Goal: Information Seeking & Learning: Learn about a topic

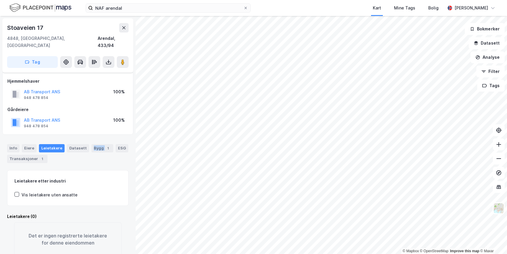
scroll to position [6, 0]
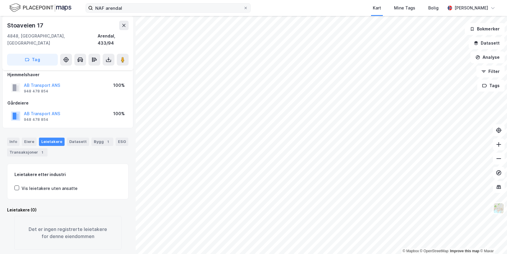
click at [165, 13] on div "NAF arendal Kart Mine Tags Bolig [PERSON_NAME]" at bounding box center [253, 8] width 507 height 16
click at [167, 9] on input "NAF arendal" at bounding box center [168, 8] width 150 height 9
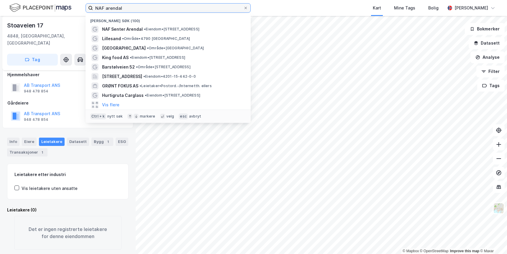
click at [167, 9] on input "NAF arendal" at bounding box center [168, 8] width 150 height 9
type input "shell tvedestrand"
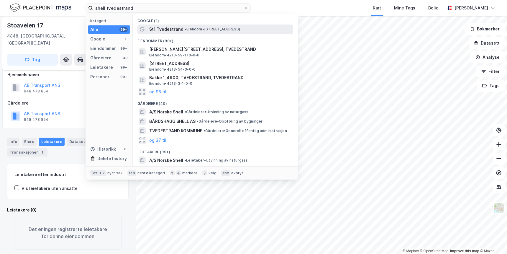
click at [178, 33] on div "St1 Tvedestrand • Eiendom • [STREET_ADDRESS]" at bounding box center [215, 28] width 156 height 9
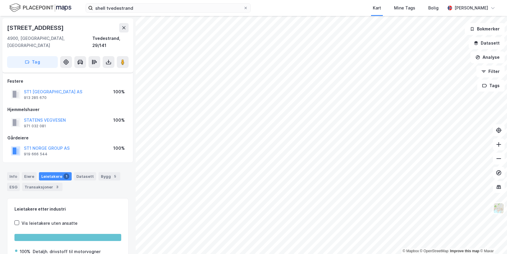
scroll to position [6, 0]
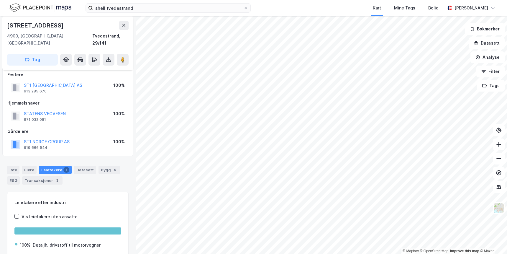
scroll to position [6, 0]
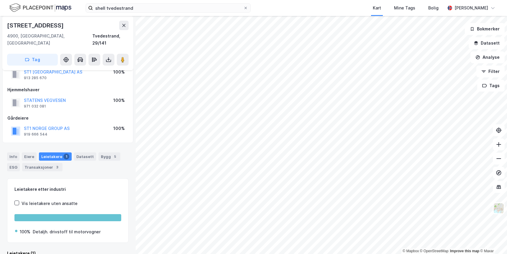
scroll to position [25, 0]
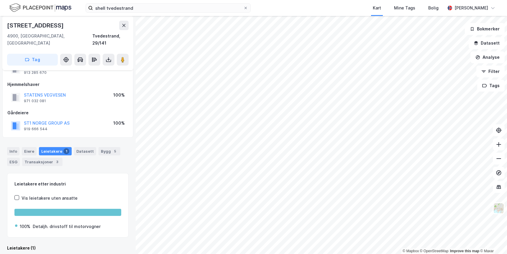
click at [91, 160] on div "Info [PERSON_NAME] 1 Datasett Bygg 5 ESG Transaksjoner 3" at bounding box center [68, 154] width 136 height 28
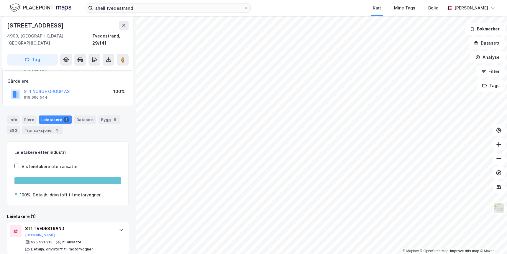
scroll to position [57, 0]
click at [94, 224] on div "ST1 TVEDESTRAND" at bounding box center [69, 227] width 88 height 7
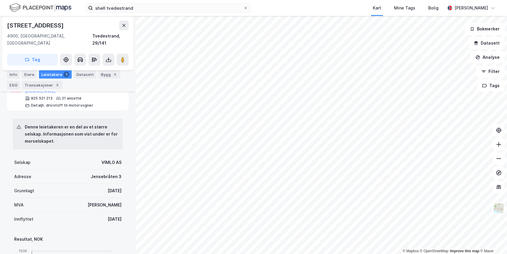
scroll to position [234, 0]
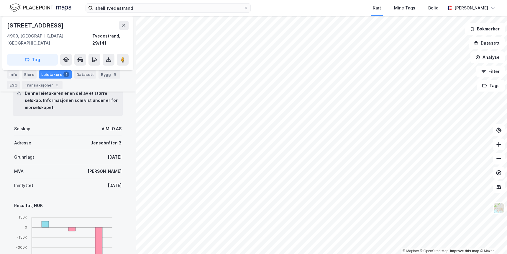
drag, startPoint x: 120, startPoint y: 173, endPoint x: 85, endPoint y: 178, distance: 35.1
click at [85, 178] on div "Denne leietakeren er en del av et større selskap. Informasjonen som vist under …" at bounding box center [67, 221] width 121 height 288
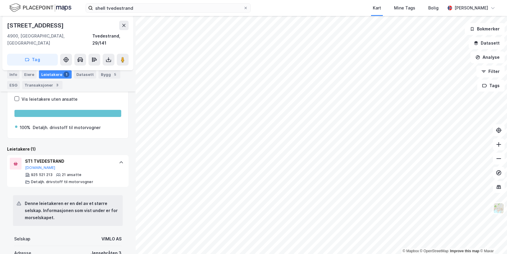
scroll to position [116, 0]
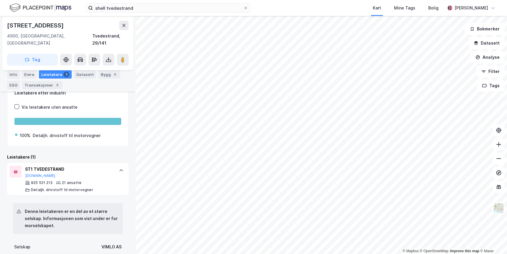
click at [93, 153] on div "Leietakere (1)" at bounding box center [67, 156] width 121 height 7
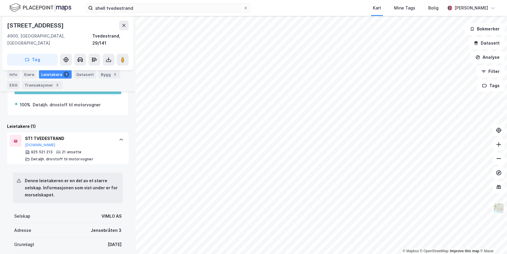
scroll to position [175, 0]
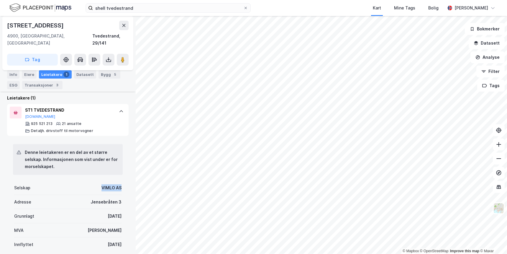
drag, startPoint x: 109, startPoint y: 185, endPoint x: 93, endPoint y: 183, distance: 16.3
copy div "VIMLO AS"
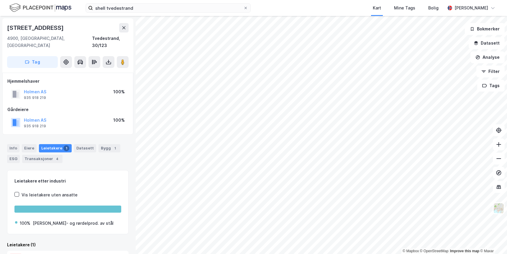
click at [65, 116] on div "Holmen AS 935 918 219 100%" at bounding box center [67, 122] width 121 height 14
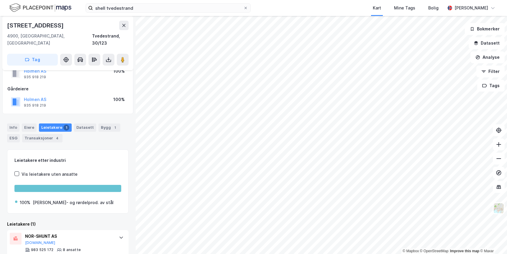
scroll to position [29, 0]
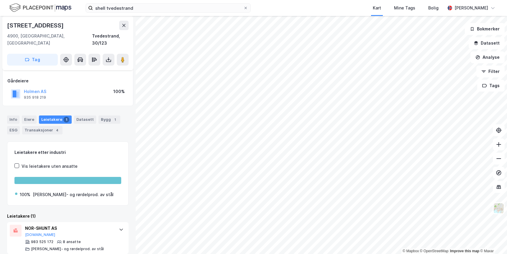
drag, startPoint x: 89, startPoint y: 203, endPoint x: 121, endPoint y: 191, distance: 34.4
click at [90, 203] on div "Leietakere etter industri Vis leietakere uten ansatte 100% [PERSON_NAME]- og rø…" at bounding box center [67, 197] width 121 height 113
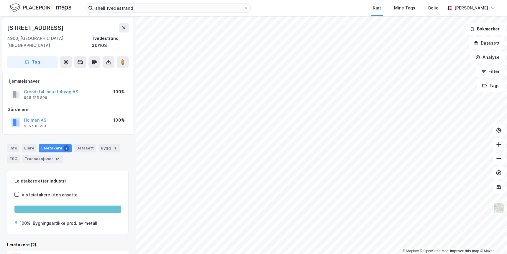
click at [108, 161] on div "Info Eiere Leietakere 2 Datasett Bygg 1 ESG Transaksjoner 12 Leietakere etter i…" at bounding box center [67, 226] width 121 height 178
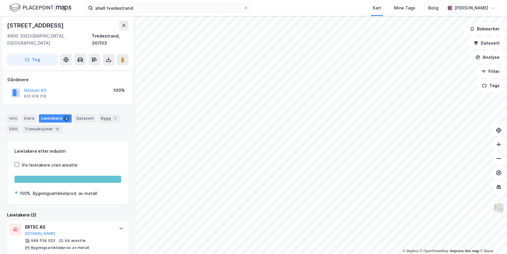
scroll to position [60, 0]
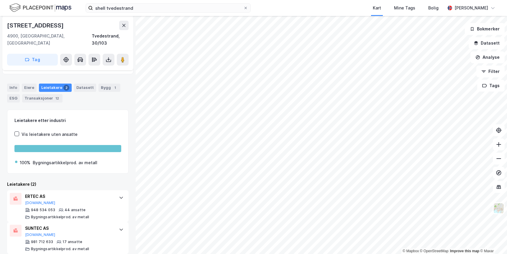
click at [89, 180] on div "Leietakere (2)" at bounding box center [67, 183] width 121 height 7
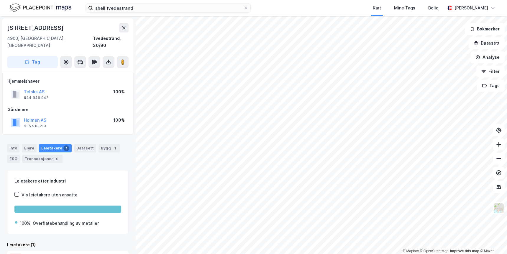
click at [93, 170] on div "Leietakere etter industri Vis leietakere uten ansatte 100% Overflatebehandling …" at bounding box center [67, 202] width 121 height 64
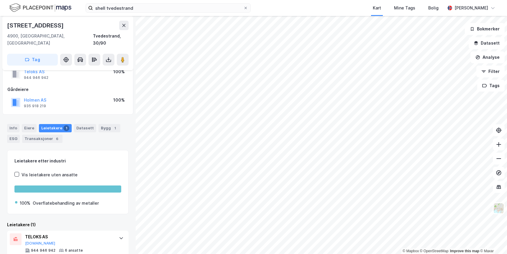
scroll to position [29, 0]
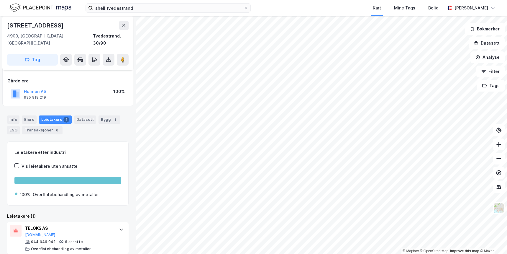
drag, startPoint x: 75, startPoint y: 212, endPoint x: 127, endPoint y: 197, distance: 53.8
click at [78, 212] on div "Leietakere (1)" at bounding box center [67, 215] width 121 height 7
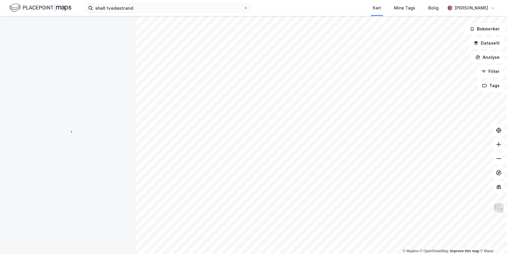
scroll to position [6, 0]
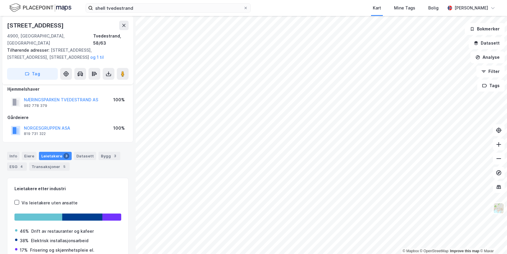
scroll to position [6, 0]
click at [93, 165] on div "Info Eiere Leietakere 3 Datasett Bygg 3 ESG 4 Transaksjoner 5" at bounding box center [68, 158] width 136 height 28
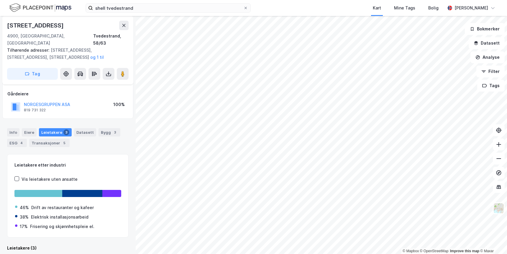
click at [81, 229] on div "Leietakere etter industri Vis leietakere uten ansatte 46% Drift av restauranter…" at bounding box center [67, 195] width 121 height 83
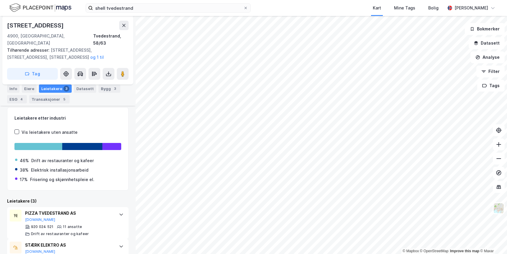
scroll to position [125, 0]
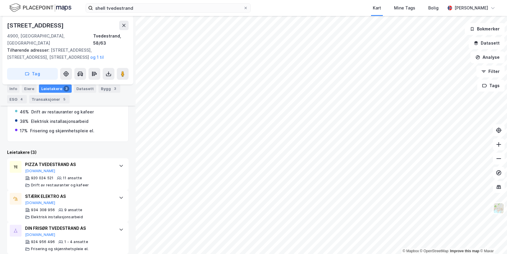
click at [90, 138] on div "Leietakere etter industri Vis leietakere uten ansatte 46% Drift av restauranter…" at bounding box center [67, 155] width 121 height 195
click at [486, 57] on button "Analyse" at bounding box center [487, 57] width 34 height 12
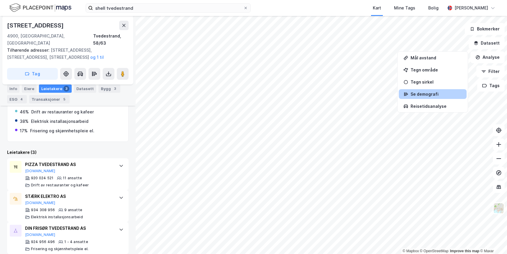
click at [441, 97] on div "Se demografi" at bounding box center [433, 94] width 68 height 10
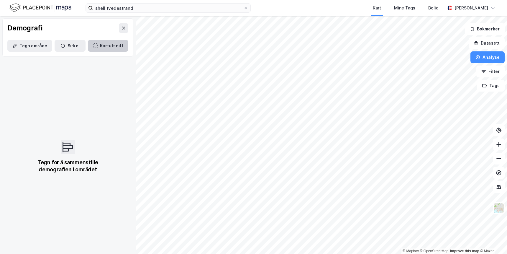
click at [101, 46] on button "Kartutsnitt" at bounding box center [108, 46] width 40 height 12
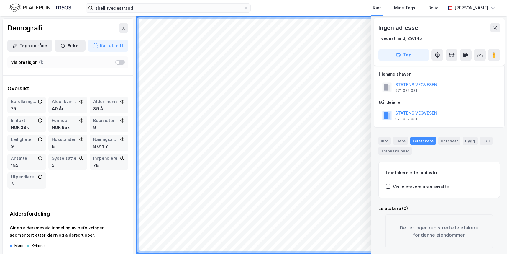
scroll to position [8, 0]
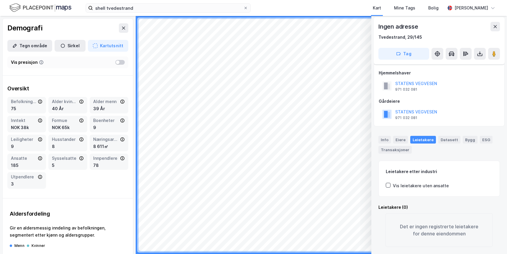
click at [72, 190] on div "Oversikt Befolkning dagtid 75 Alder kvinner 40 År Alder menn 39 År Inntekt NOK …" at bounding box center [68, 136] width 130 height 113
click at [497, 26] on icon at bounding box center [495, 26] width 5 height 5
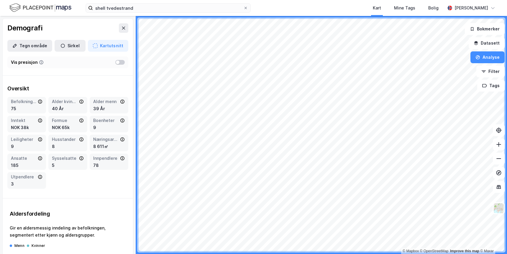
click at [81, 85] on div "Oversikt" at bounding box center [67, 88] width 121 height 7
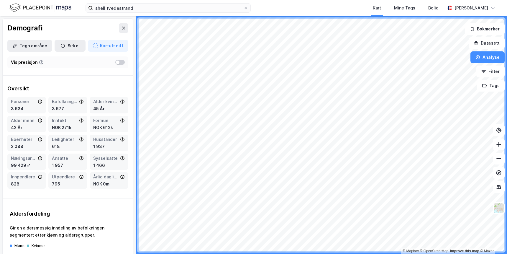
click at [98, 90] on div "Oversikt" at bounding box center [67, 88] width 121 height 7
click at [63, 29] on div "Demografi" at bounding box center [68, 28] width 130 height 19
click at [502, 6] on div "shell tvedestrand Kart Mine Tags Bolig [PERSON_NAME]" at bounding box center [253, 8] width 507 height 16
click at [97, 23] on div "Demografi" at bounding box center [68, 28] width 130 height 19
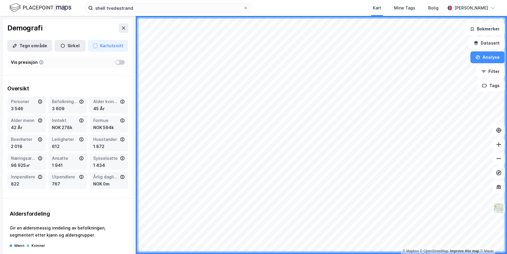
click at [97, 22] on div "Demografi" at bounding box center [68, 28] width 130 height 19
click at [93, 22] on div "Demografi" at bounding box center [68, 28] width 130 height 19
click at [96, 68] on div "Vis presisjon" at bounding box center [67, 62] width 121 height 12
drag, startPoint x: 63, startPoint y: 25, endPoint x: 59, endPoint y: 18, distance: 7.8
click at [63, 25] on div "Demografi" at bounding box center [68, 28] width 130 height 19
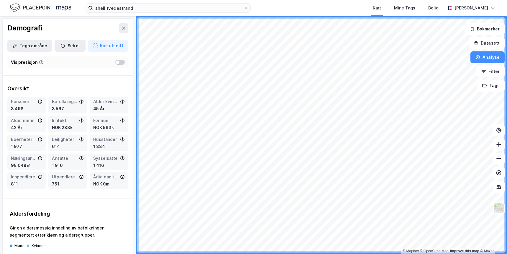
click at [66, 26] on div "Demografi" at bounding box center [68, 28] width 130 height 19
click at [72, 24] on div "Demografi" at bounding box center [68, 28] width 130 height 19
click at [258, 10] on div "shell tvedestrand Kart Mine Tags Bolig [PERSON_NAME]" at bounding box center [253, 8] width 507 height 16
click at [72, 27] on div "Demografi" at bounding box center [68, 28] width 130 height 19
click at [84, 29] on div "Demografi" at bounding box center [68, 28] width 130 height 19
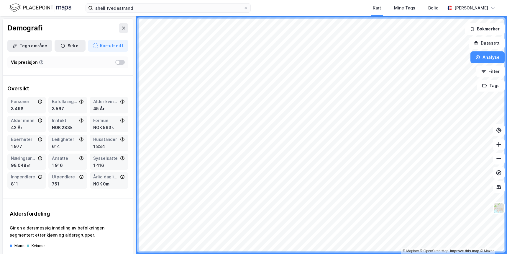
click at [96, 23] on div "Demografi" at bounding box center [68, 28] width 130 height 19
click at [65, 30] on div "Demografi" at bounding box center [68, 28] width 130 height 19
drag, startPoint x: 85, startPoint y: 28, endPoint x: 137, endPoint y: 0, distance: 58.3
click at [92, 24] on div "Demografi" at bounding box center [68, 28] width 130 height 19
click at [86, 25] on div "Demografi" at bounding box center [68, 28] width 130 height 19
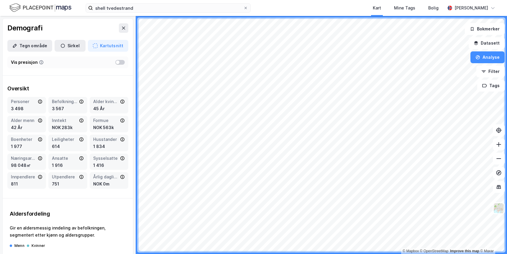
click at [64, 28] on div "Demografi" at bounding box center [68, 28] width 130 height 19
